Goal: Information Seeking & Learning: Learn about a topic

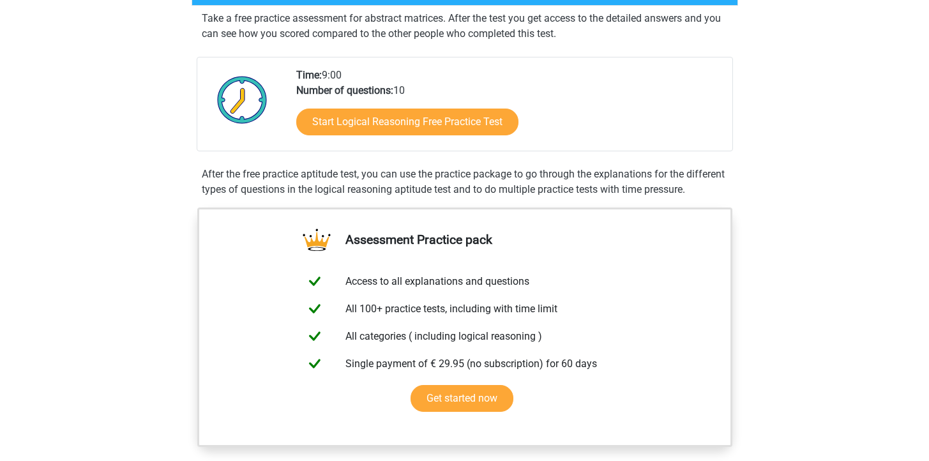
scroll to position [240, 0]
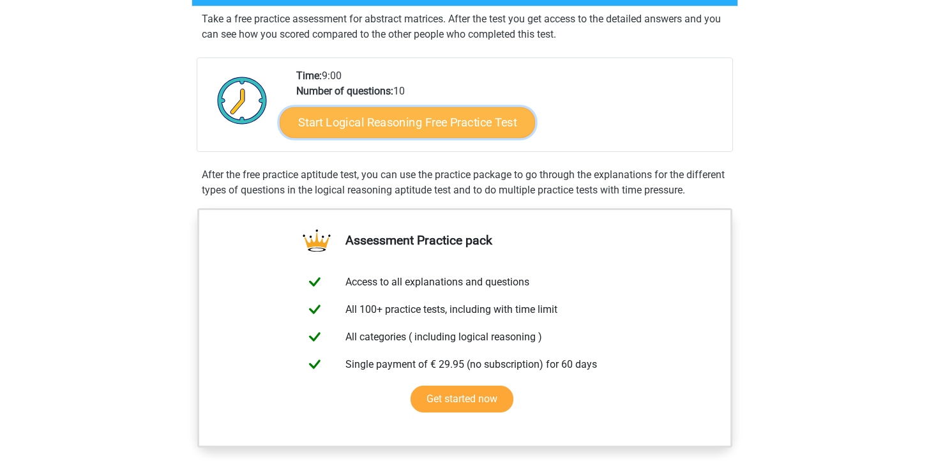
click at [405, 129] on link "Start Logical Reasoning Free Practice Test" at bounding box center [407, 122] width 255 height 31
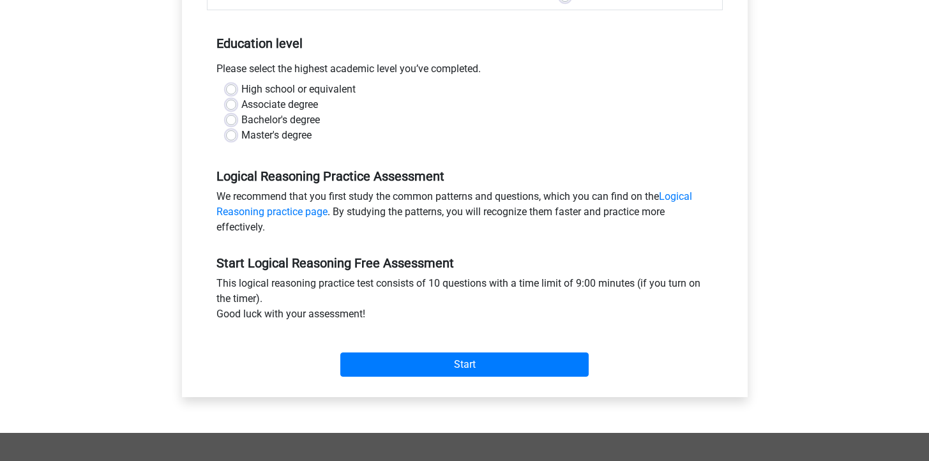
scroll to position [242, 0]
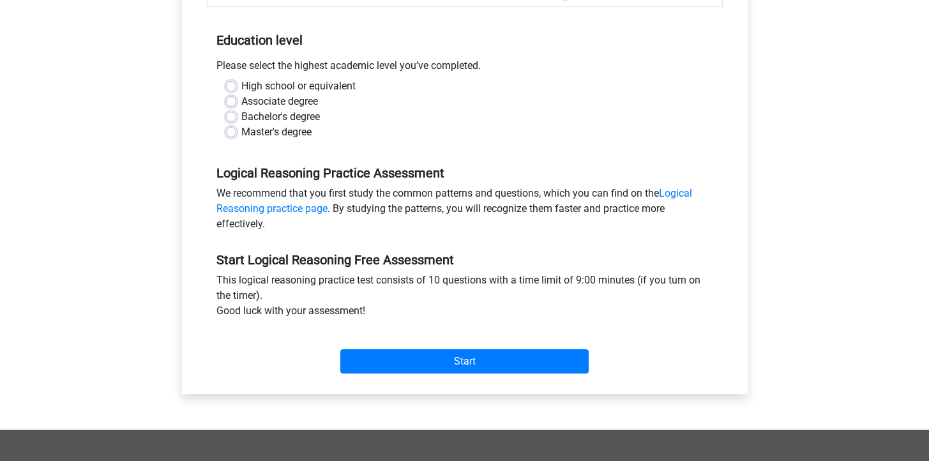
click at [241, 131] on label "Master's degree" at bounding box center [276, 132] width 70 height 15
click at [232, 131] on input "Master's degree" at bounding box center [231, 131] width 10 height 13
radio input "true"
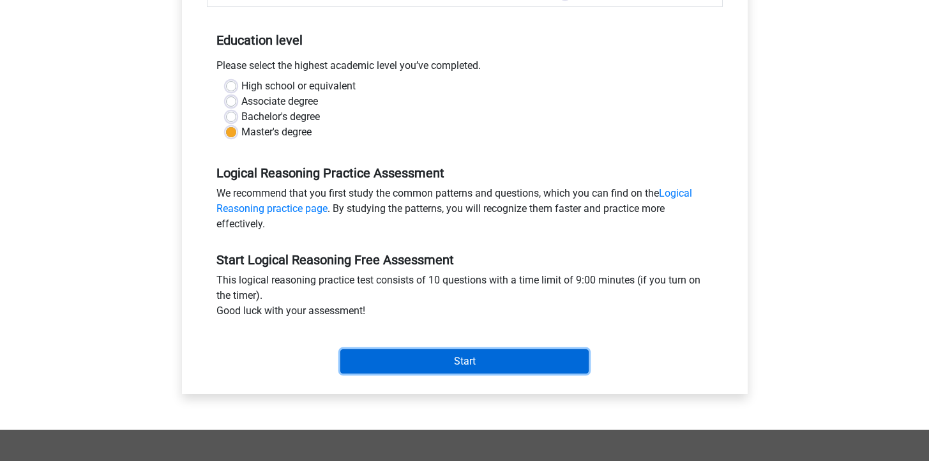
click at [444, 358] on input "Start" at bounding box center [464, 361] width 248 height 24
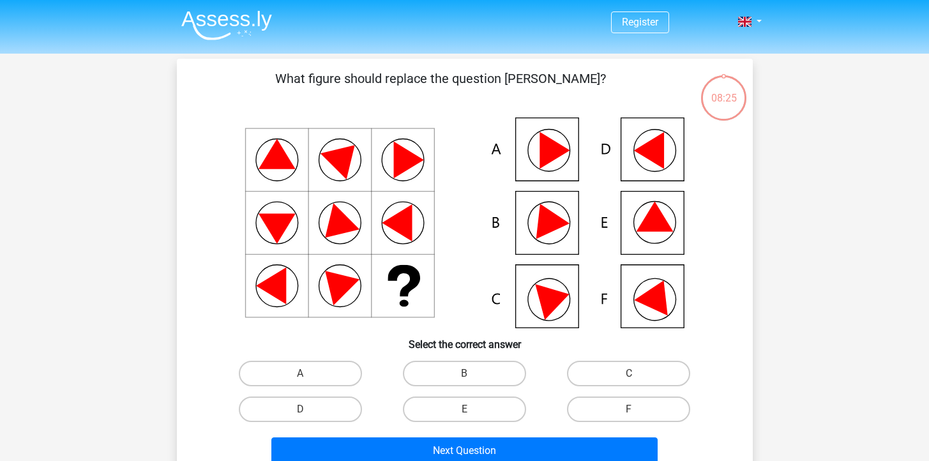
click at [471, 374] on input "B" at bounding box center [468, 378] width 8 height 8
radio input "true"
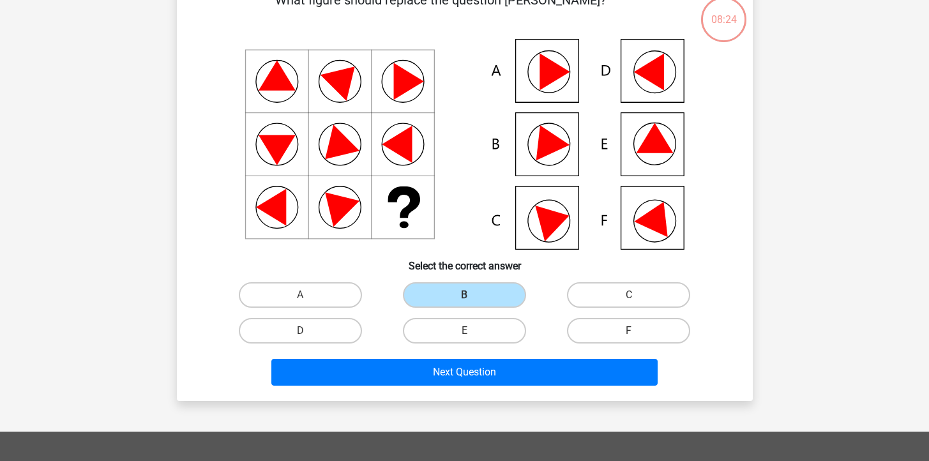
scroll to position [80, 0]
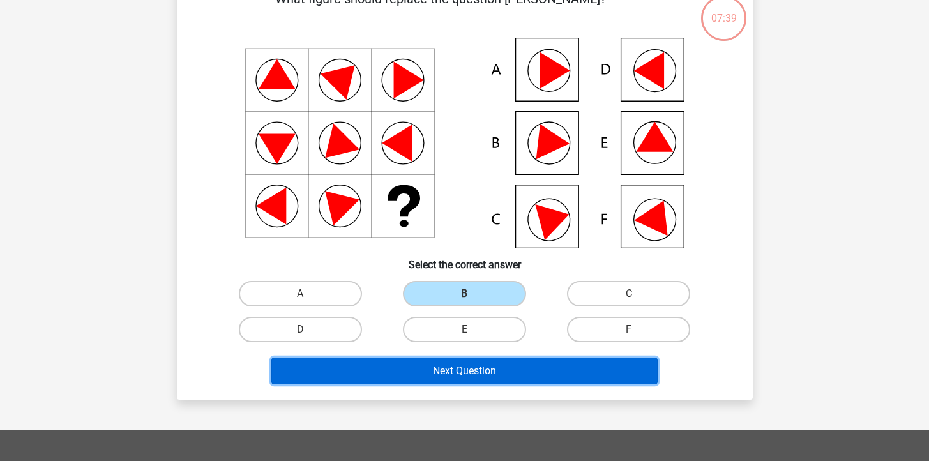
click at [440, 373] on button "Next Question" at bounding box center [464, 371] width 386 height 27
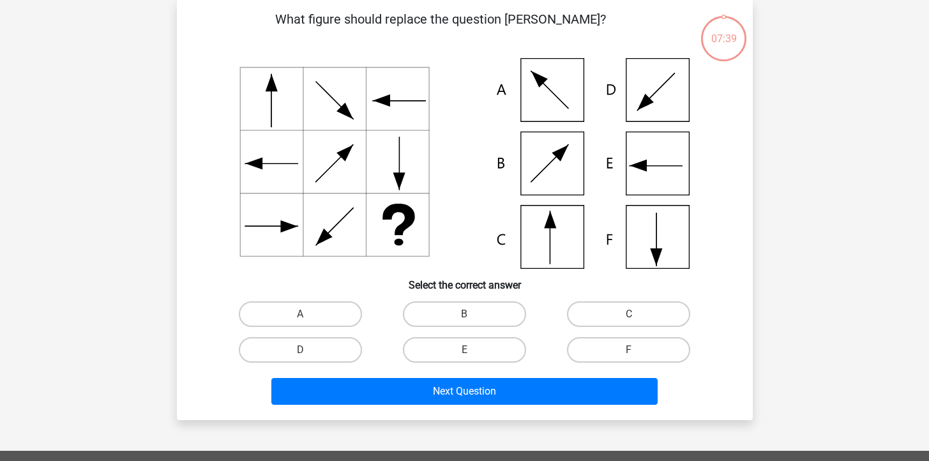
scroll to position [59, 0]
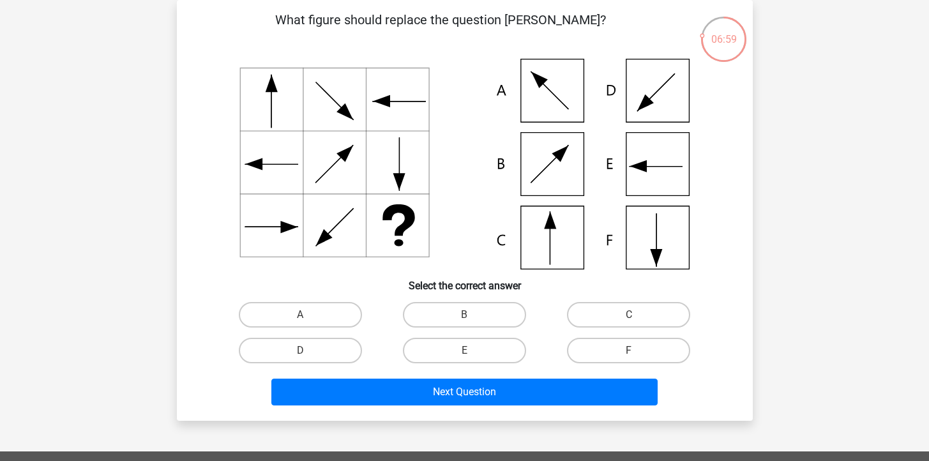
click at [563, 249] on icon at bounding box center [465, 164] width 515 height 211
click at [581, 313] on label "C" at bounding box center [628, 315] width 123 height 26
click at [629, 315] on input "C" at bounding box center [633, 319] width 8 height 8
radio input "true"
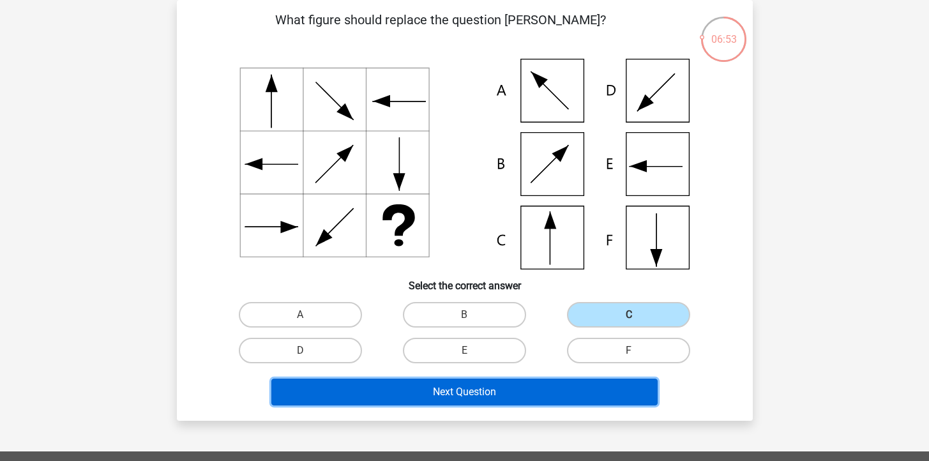
click at [524, 397] on button "Next Question" at bounding box center [464, 392] width 386 height 27
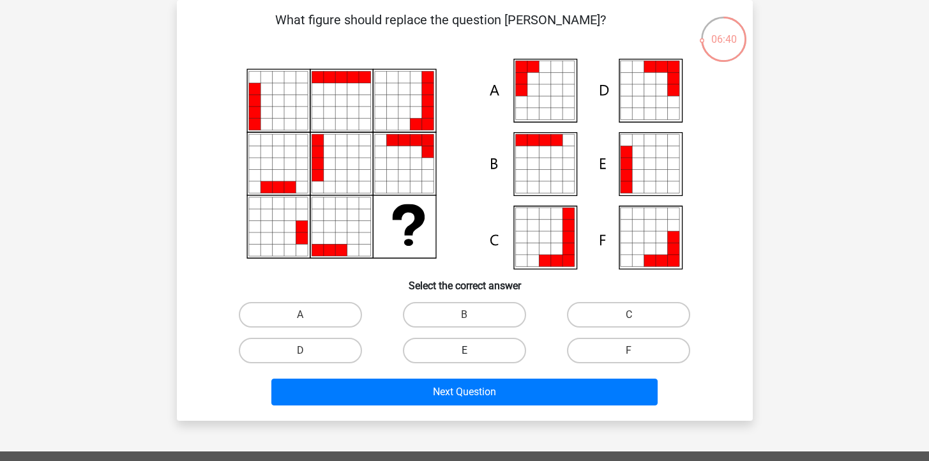
click at [487, 357] on label "E" at bounding box center [464, 351] width 123 height 26
click at [473, 357] on input "E" at bounding box center [468, 355] width 8 height 8
radio input "true"
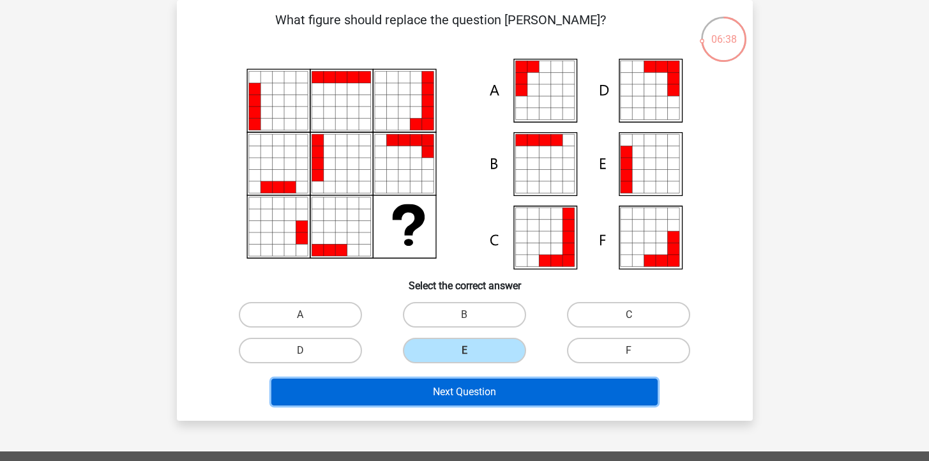
click at [472, 399] on button "Next Question" at bounding box center [464, 392] width 386 height 27
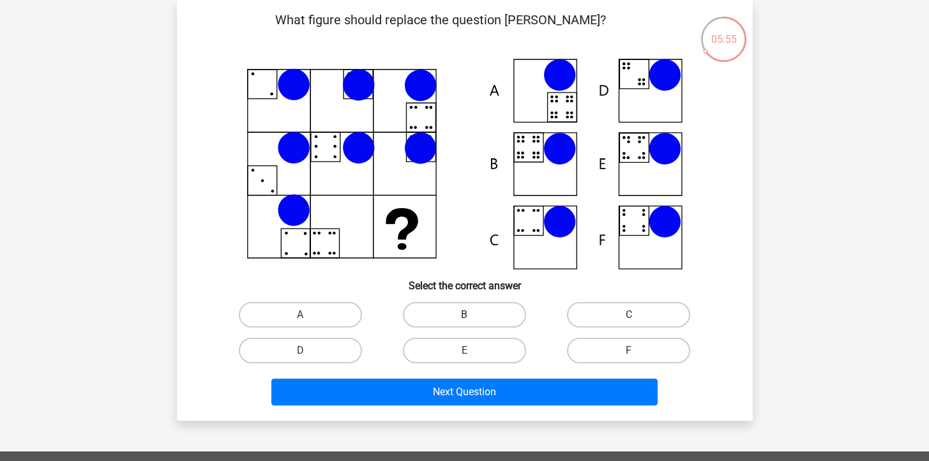
click at [474, 311] on label "B" at bounding box center [464, 315] width 123 height 26
click at [473, 315] on input "B" at bounding box center [468, 319] width 8 height 8
radio input "true"
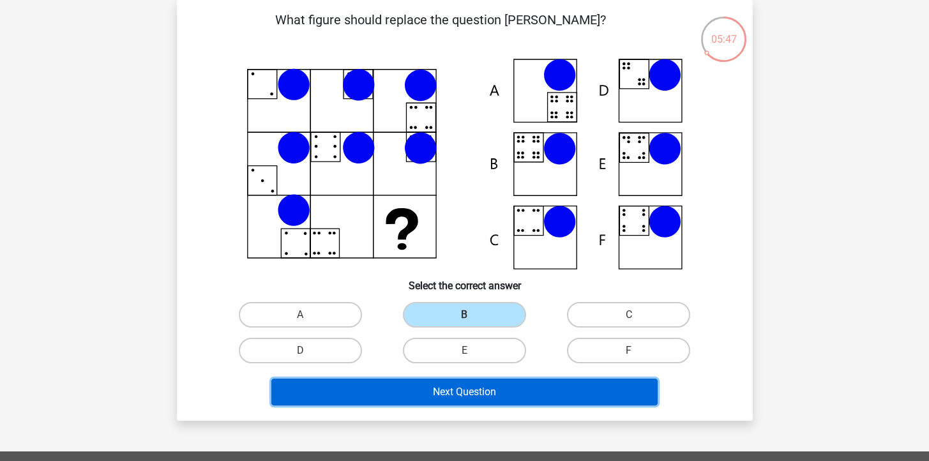
click at [451, 403] on button "Next Question" at bounding box center [464, 392] width 386 height 27
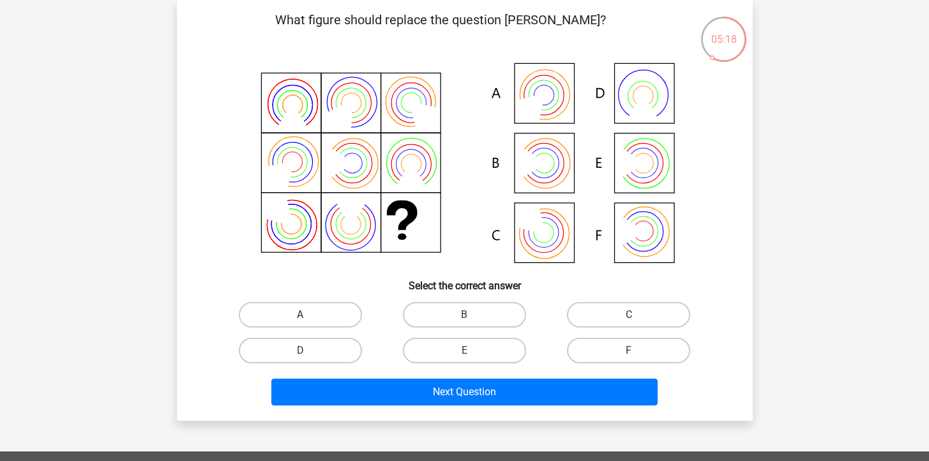
click at [330, 319] on label "A" at bounding box center [300, 315] width 123 height 26
click at [308, 319] on input "A" at bounding box center [304, 319] width 8 height 8
radio input "true"
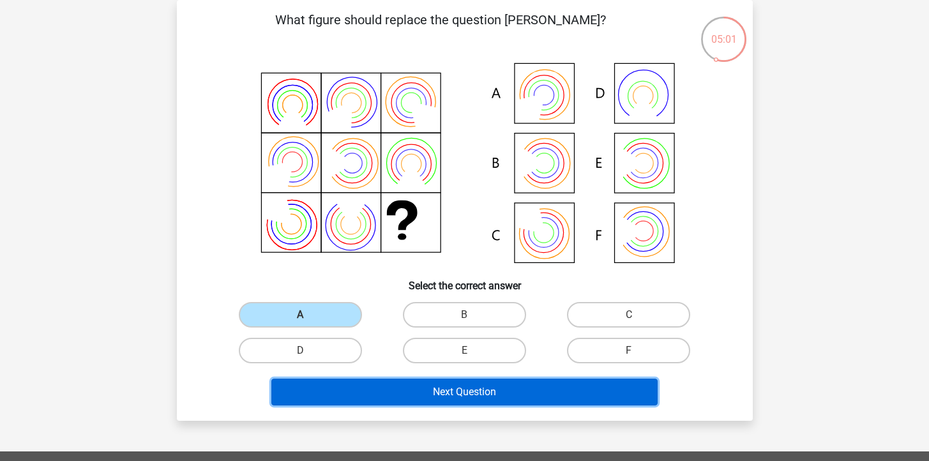
click at [343, 393] on button "Next Question" at bounding box center [464, 392] width 386 height 27
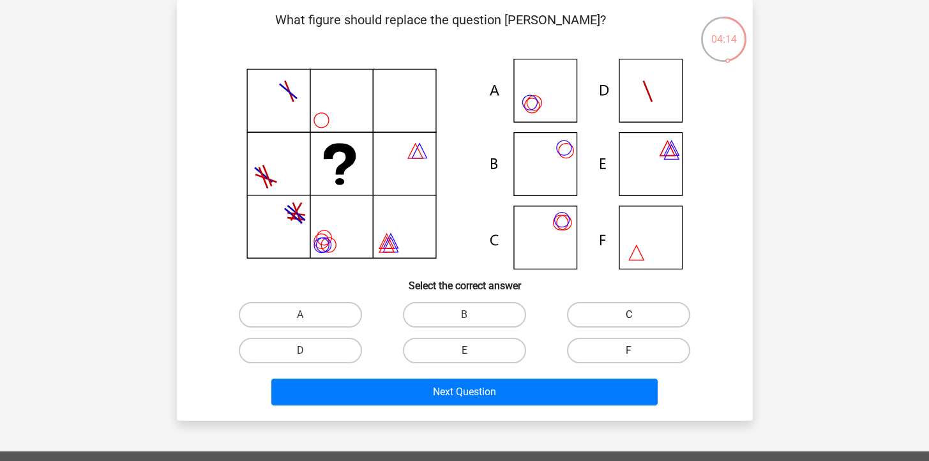
click at [589, 319] on label "C" at bounding box center [628, 315] width 123 height 26
click at [629, 319] on input "C" at bounding box center [633, 319] width 8 height 8
radio input "true"
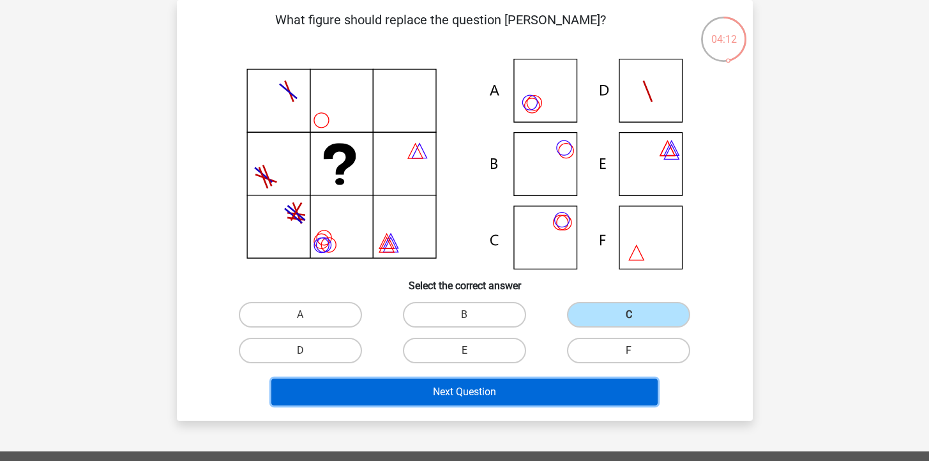
click at [523, 395] on button "Next Question" at bounding box center [464, 392] width 386 height 27
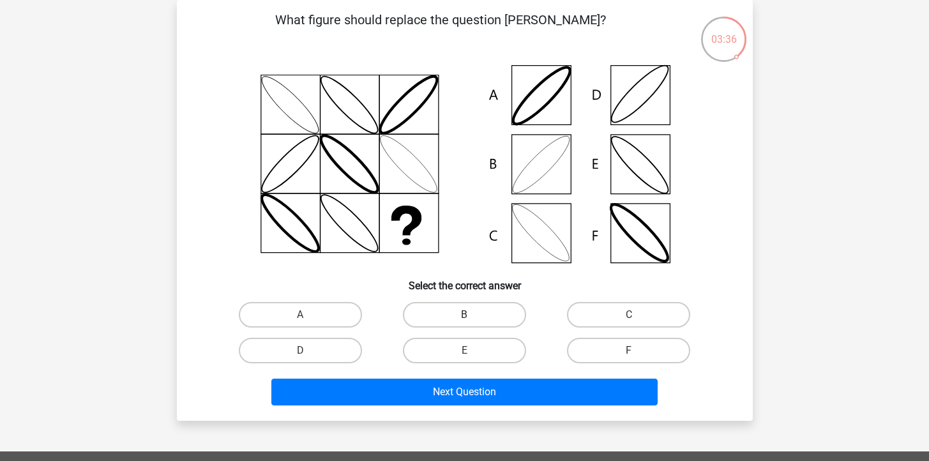
click at [449, 312] on label "B" at bounding box center [464, 315] width 123 height 26
click at [464, 315] on input "B" at bounding box center [468, 319] width 8 height 8
radio input "true"
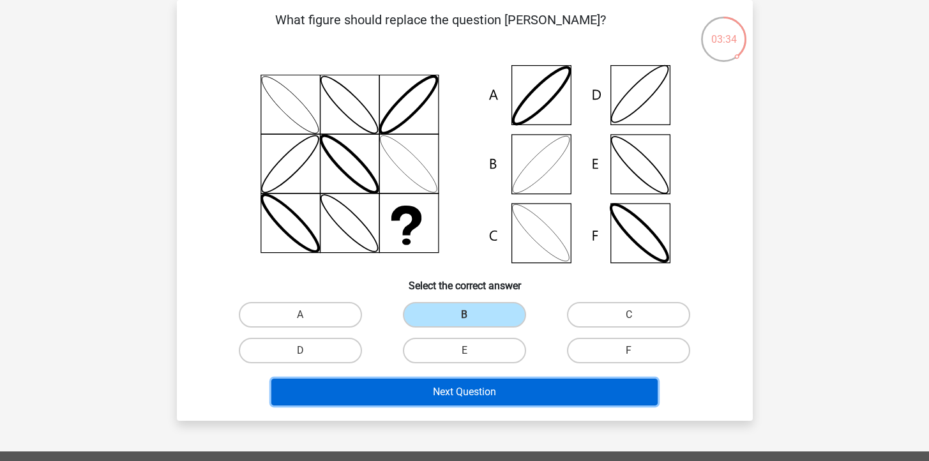
click at [450, 394] on button "Next Question" at bounding box center [464, 392] width 386 height 27
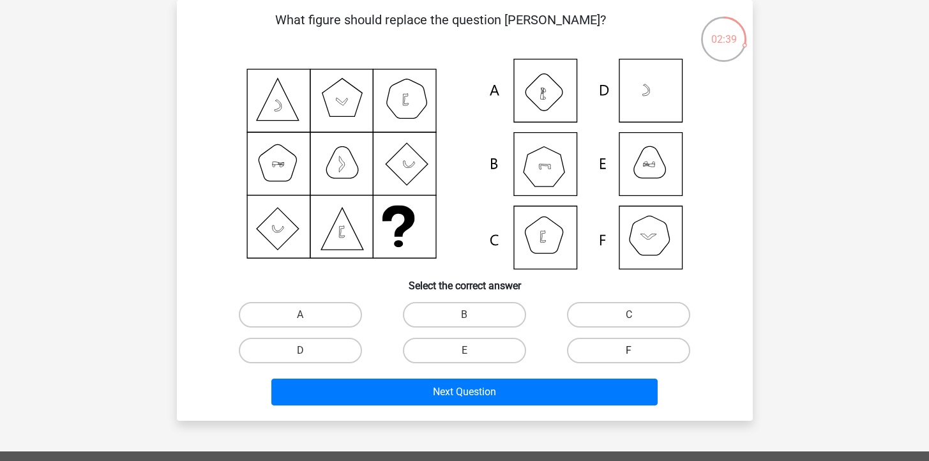
click at [603, 353] on label "F" at bounding box center [628, 351] width 123 height 26
click at [629, 353] on input "F" at bounding box center [633, 355] width 8 height 8
radio input "true"
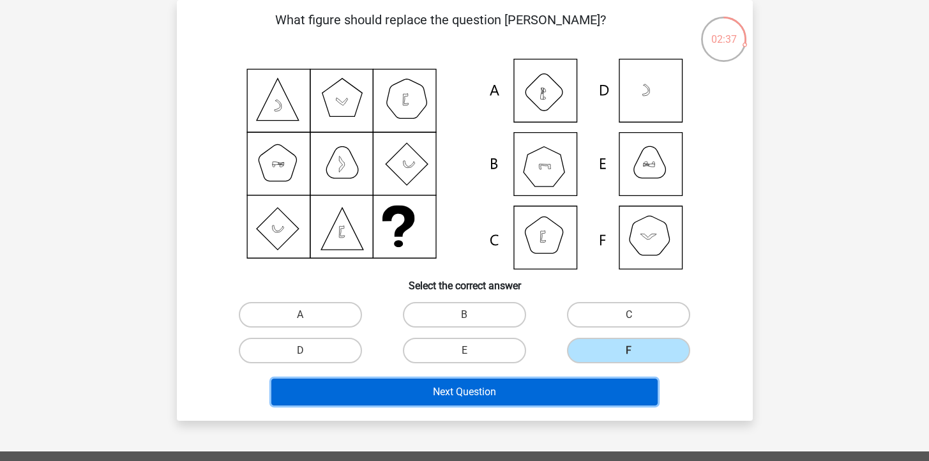
click at [567, 390] on button "Next Question" at bounding box center [464, 392] width 386 height 27
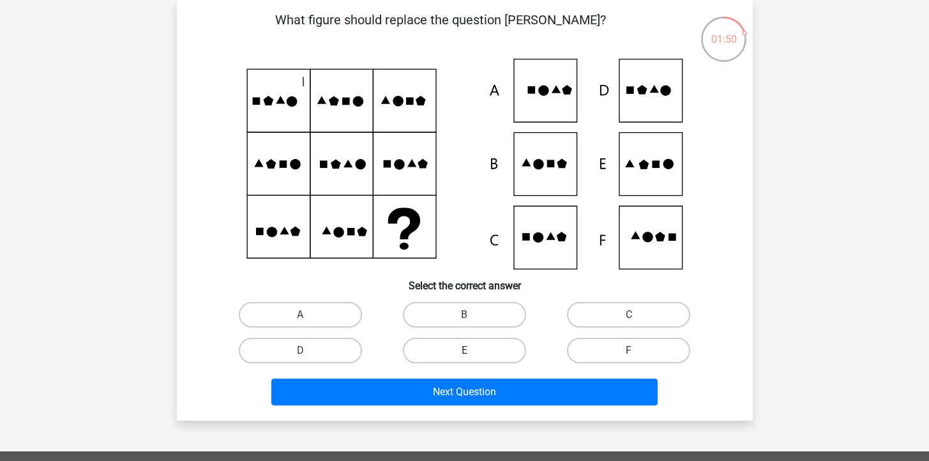
click at [484, 356] on label "E" at bounding box center [464, 351] width 123 height 26
click at [473, 356] on input "E" at bounding box center [468, 355] width 8 height 8
radio input "true"
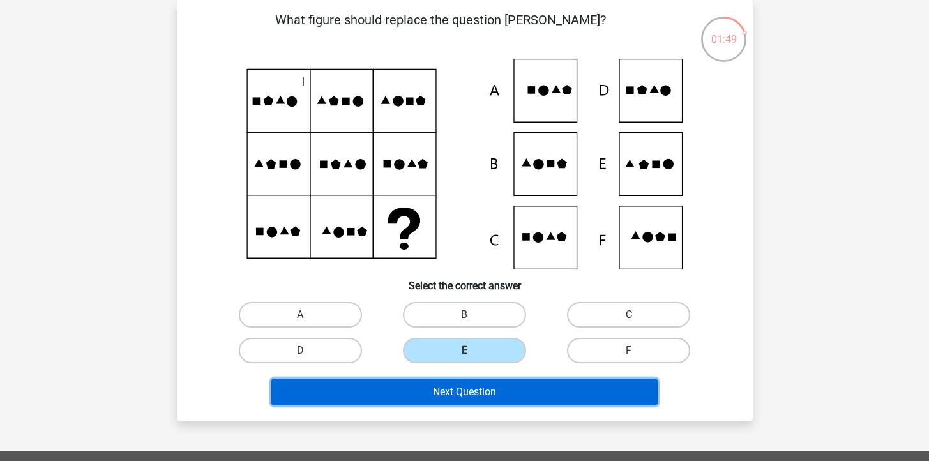
click at [471, 390] on button "Next Question" at bounding box center [464, 392] width 386 height 27
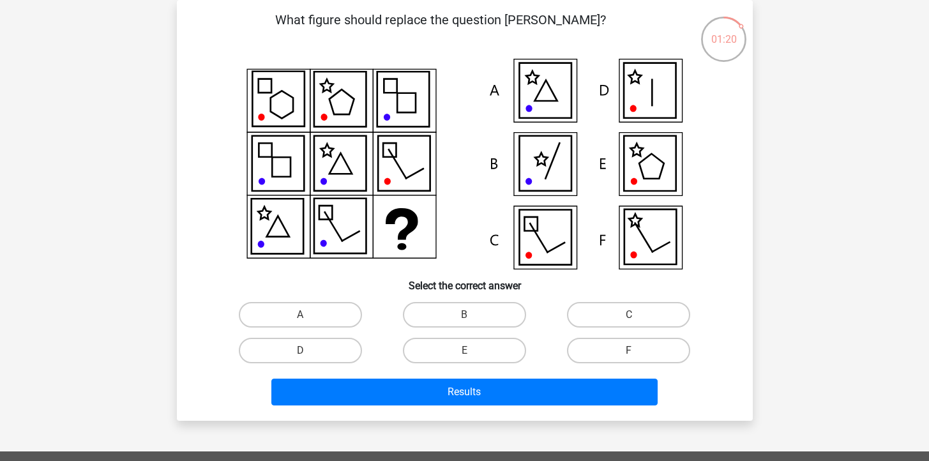
click at [308, 358] on input "D" at bounding box center [304, 355] width 8 height 8
radio input "true"
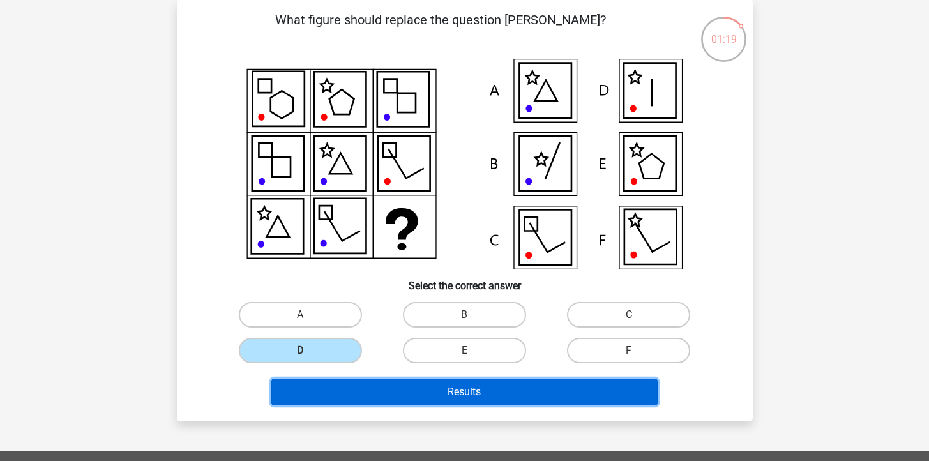
click at [341, 386] on button "Results" at bounding box center [464, 392] width 386 height 27
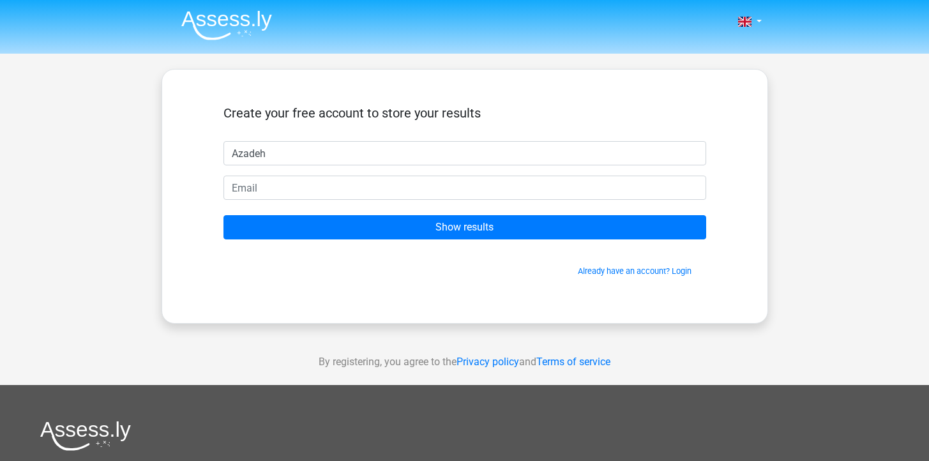
type input "Azadeh"
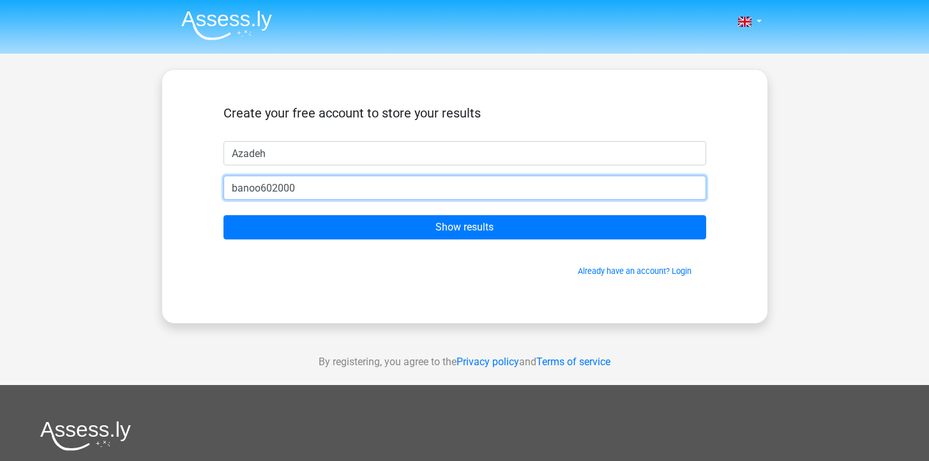
type input "[EMAIL_ADDRESS][DOMAIN_NAME]"
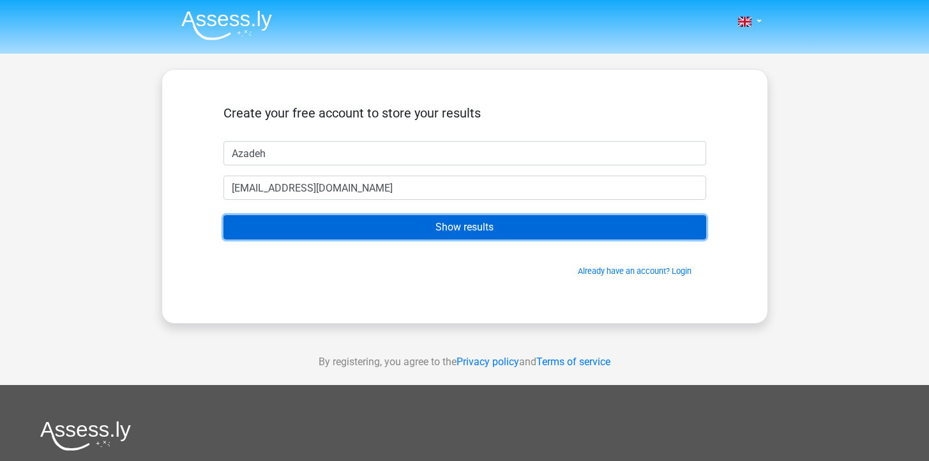
click at [369, 223] on input "Show results" at bounding box center [465, 227] width 483 height 24
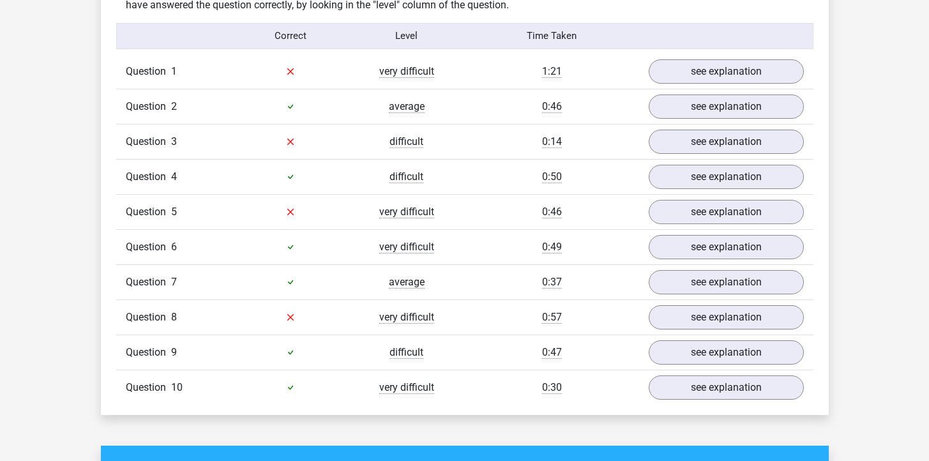
scroll to position [1016, 0]
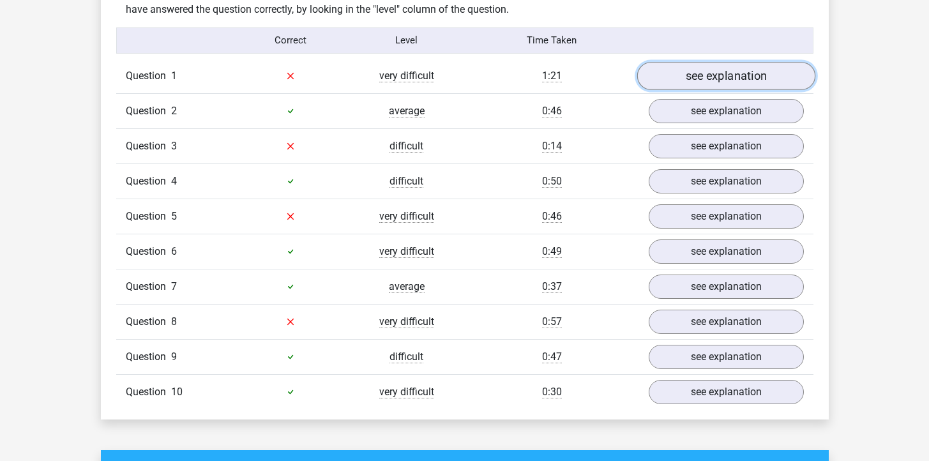
click at [684, 71] on link "see explanation" at bounding box center [726, 76] width 178 height 28
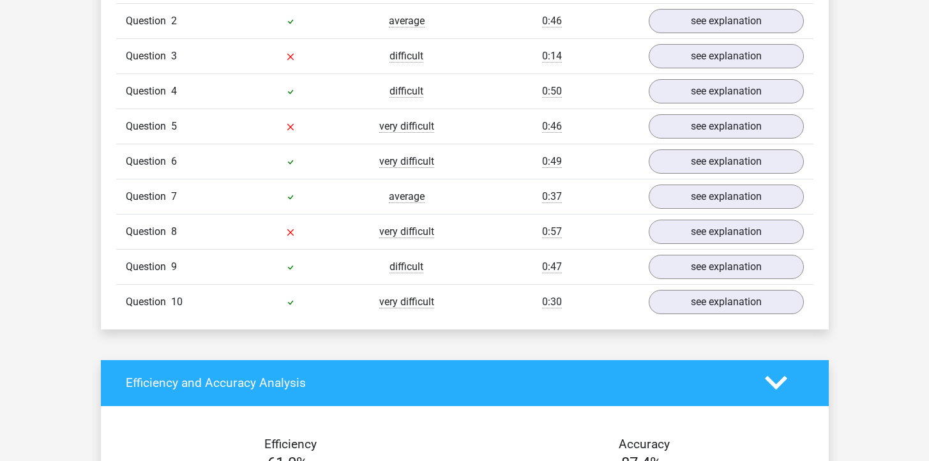
scroll to position [1922, 0]
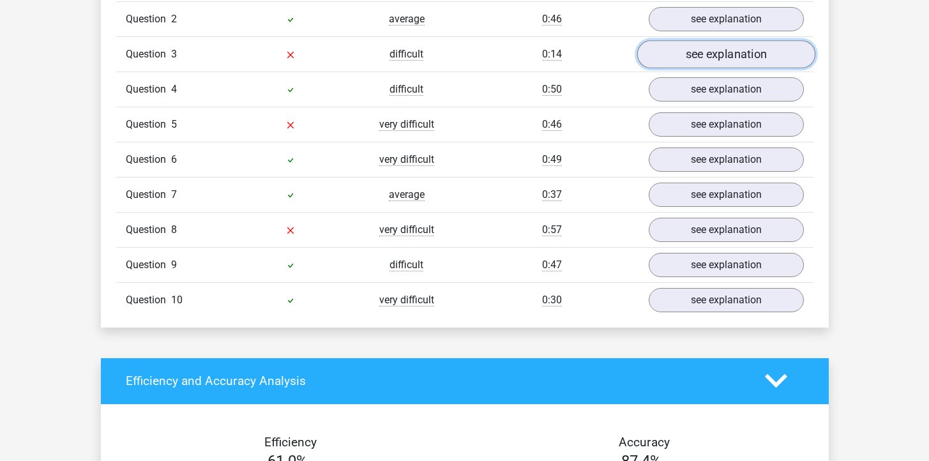
click at [693, 57] on link "see explanation" at bounding box center [726, 54] width 178 height 28
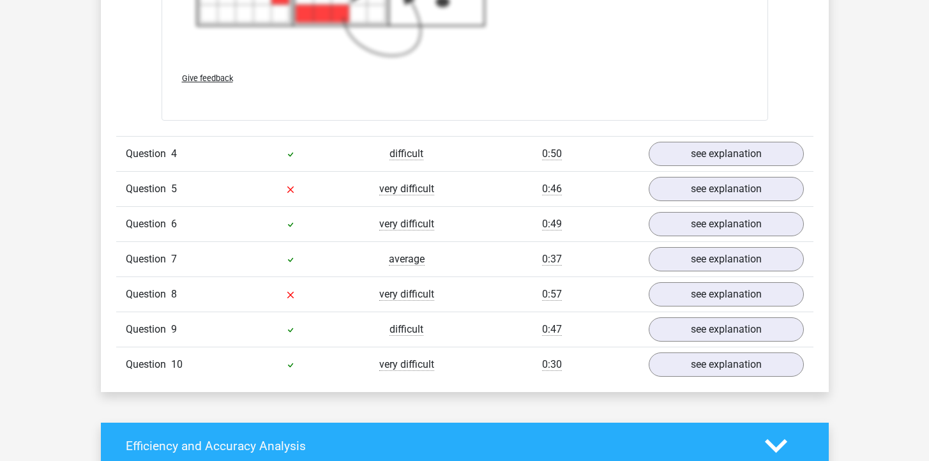
scroll to position [2755, 0]
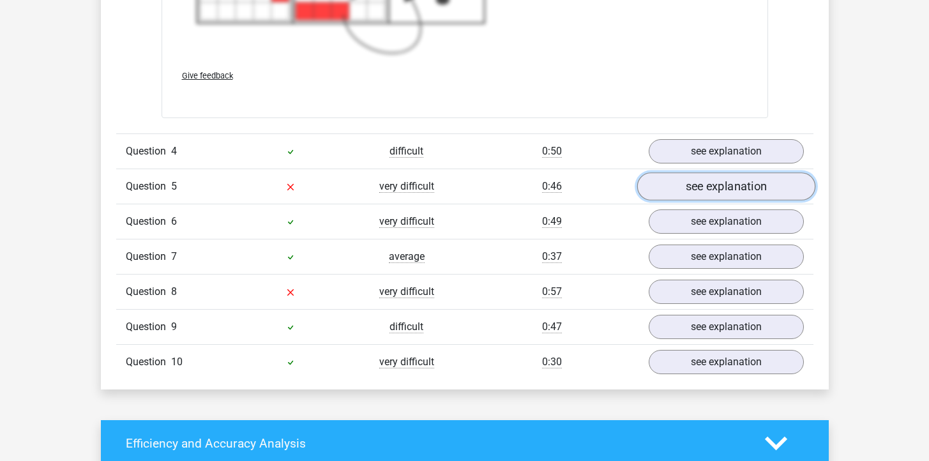
click at [694, 192] on link "see explanation" at bounding box center [726, 186] width 178 height 28
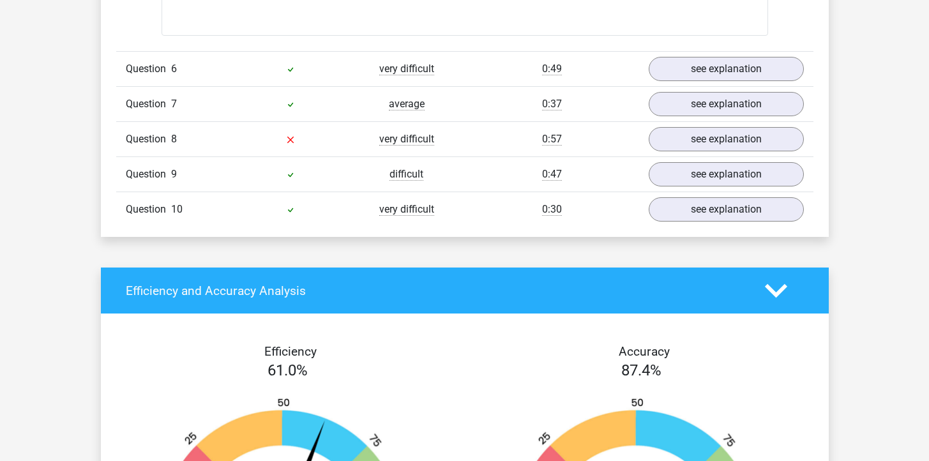
scroll to position [3763, 0]
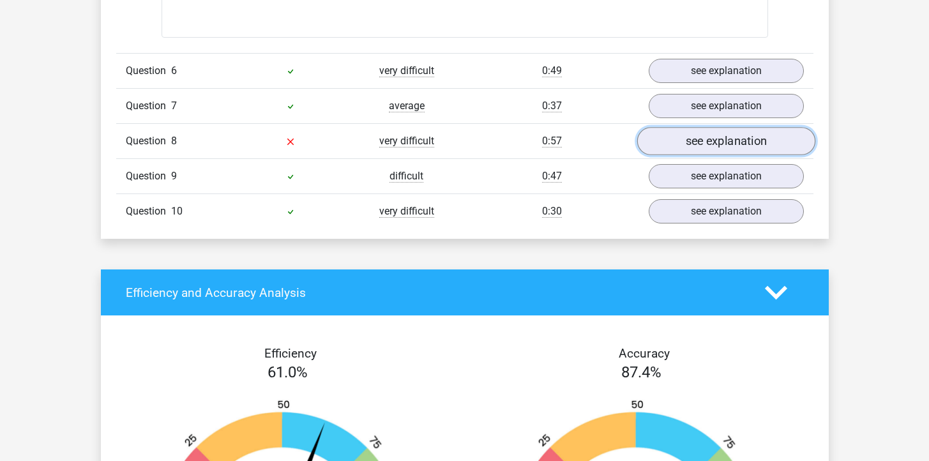
click at [754, 143] on link "see explanation" at bounding box center [726, 141] width 178 height 28
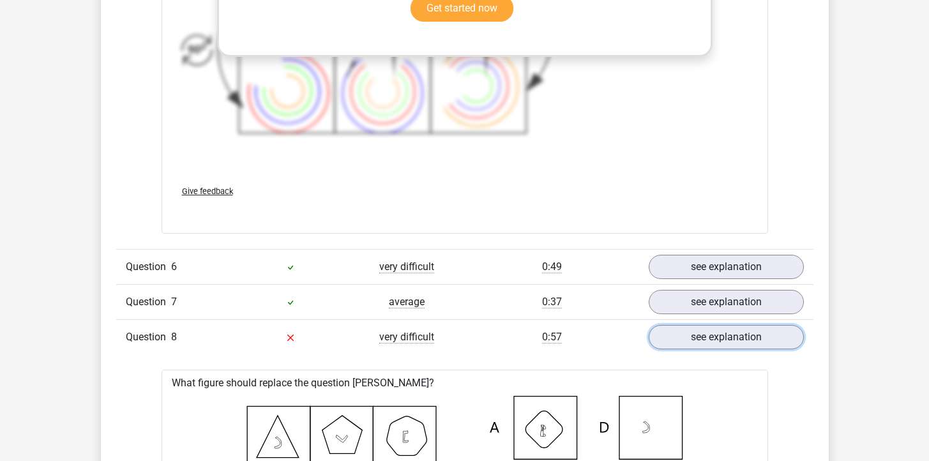
scroll to position [3459, 0]
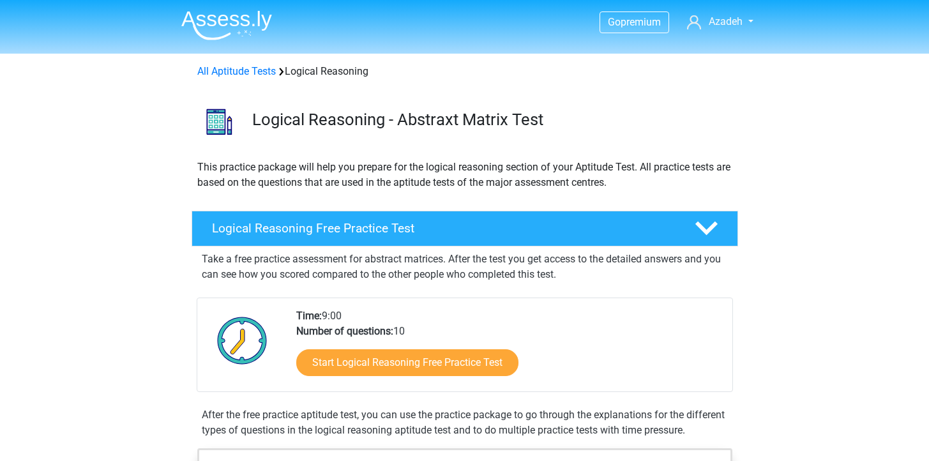
scroll to position [155, 0]
